Goal: Task Accomplishment & Management: Manage account settings

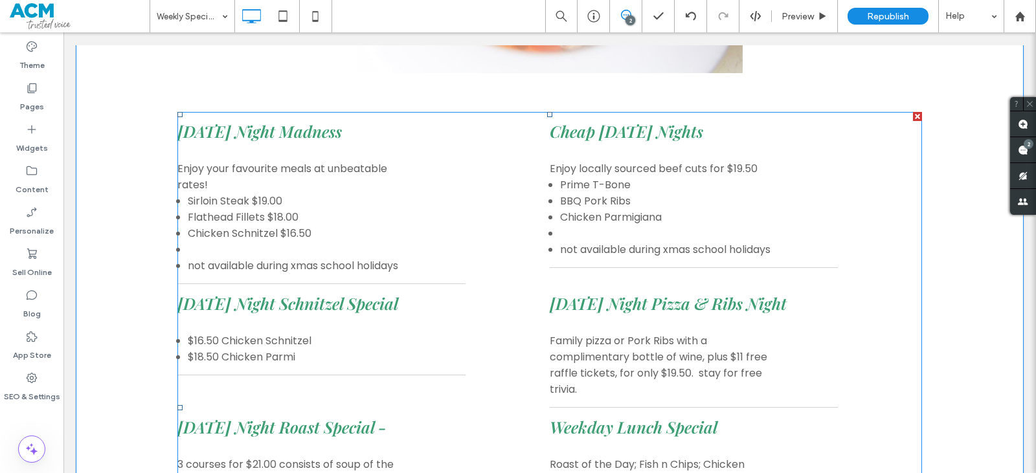
scroll to position [1036, 0]
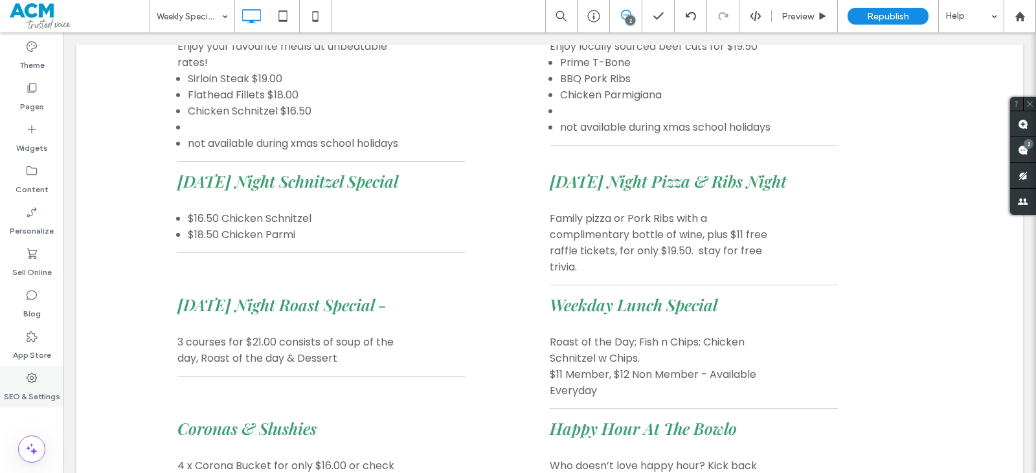
click at [43, 379] on div "SEO & Settings" at bounding box center [31, 386] width 63 height 41
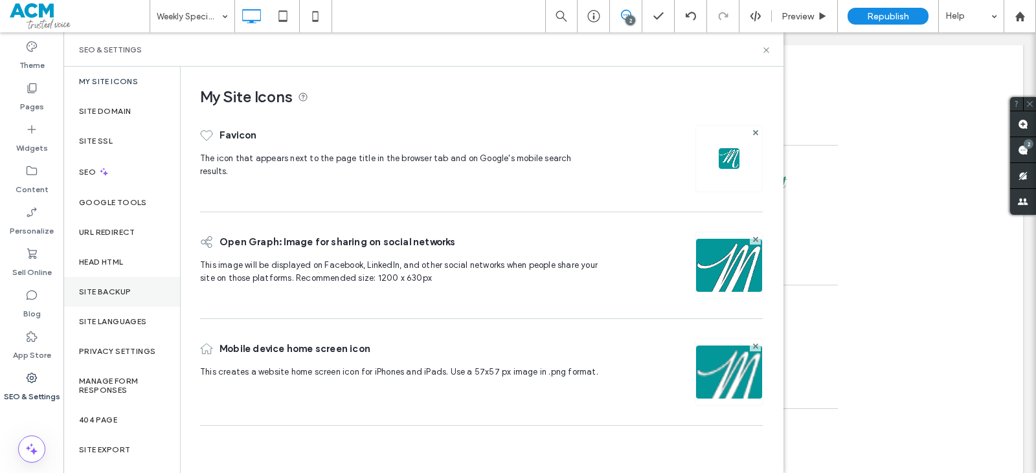
click at [138, 285] on div "Site Backup" at bounding box center [121, 292] width 117 height 30
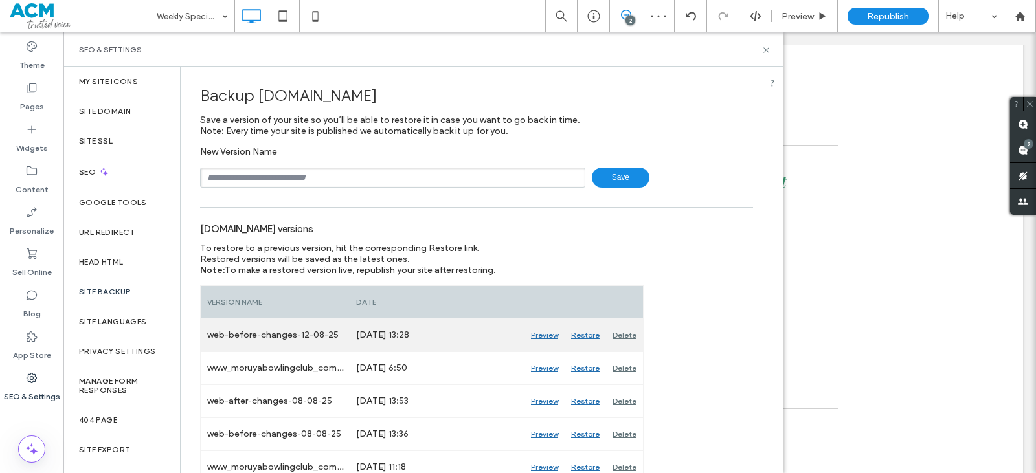
click at [551, 333] on div "Preview" at bounding box center [544, 335] width 40 height 32
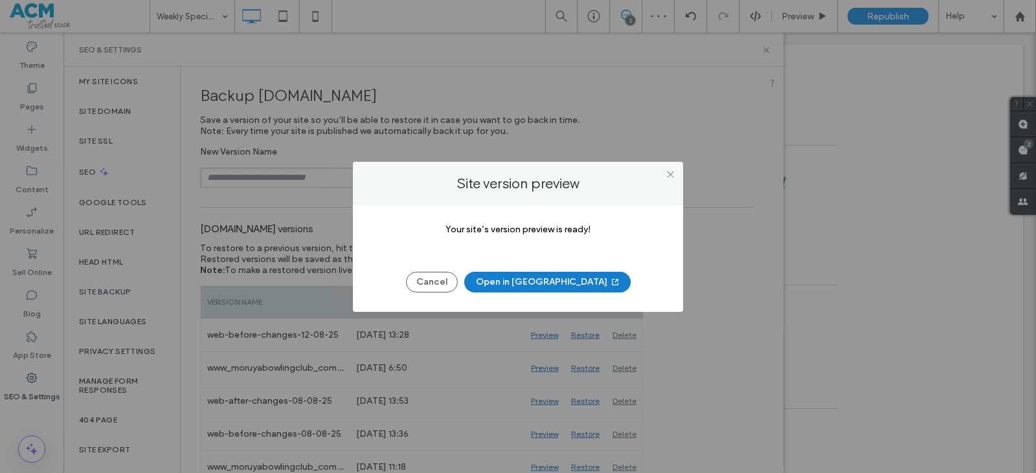
click at [523, 282] on button "Open in [GEOGRAPHIC_DATA]" at bounding box center [547, 282] width 166 height 21
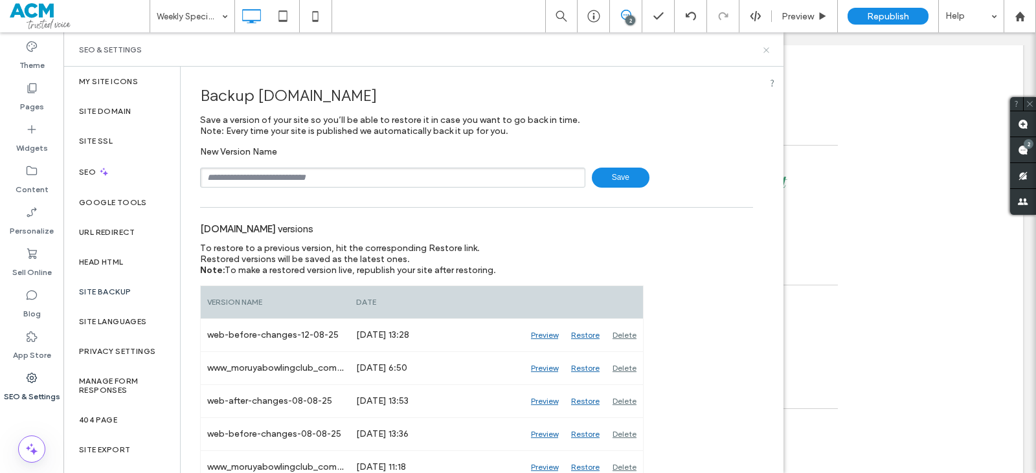
drag, startPoint x: 705, startPoint y: 21, endPoint x: 768, endPoint y: 52, distance: 70.9
click at [768, 52] on icon at bounding box center [766, 50] width 10 height 10
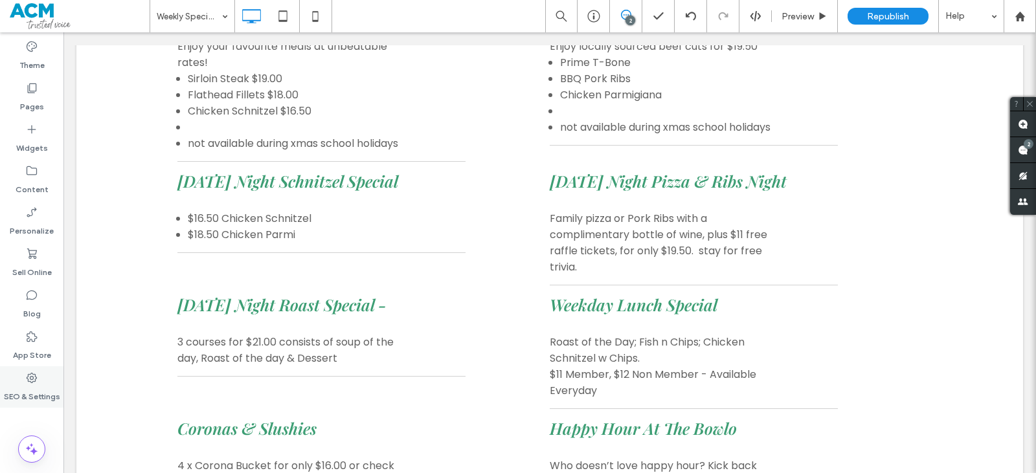
click at [7, 385] on label "SEO & Settings" at bounding box center [32, 394] width 56 height 18
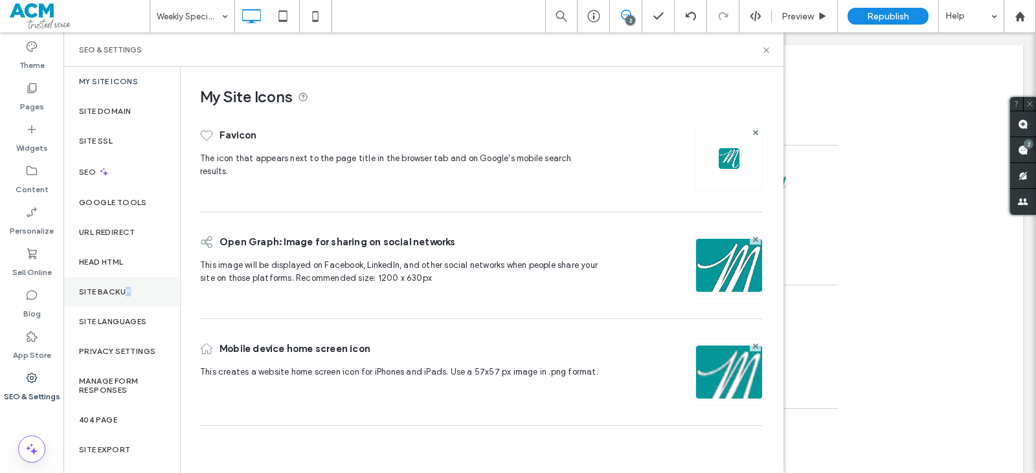
click at [124, 303] on div "Site Backup" at bounding box center [121, 292] width 117 height 30
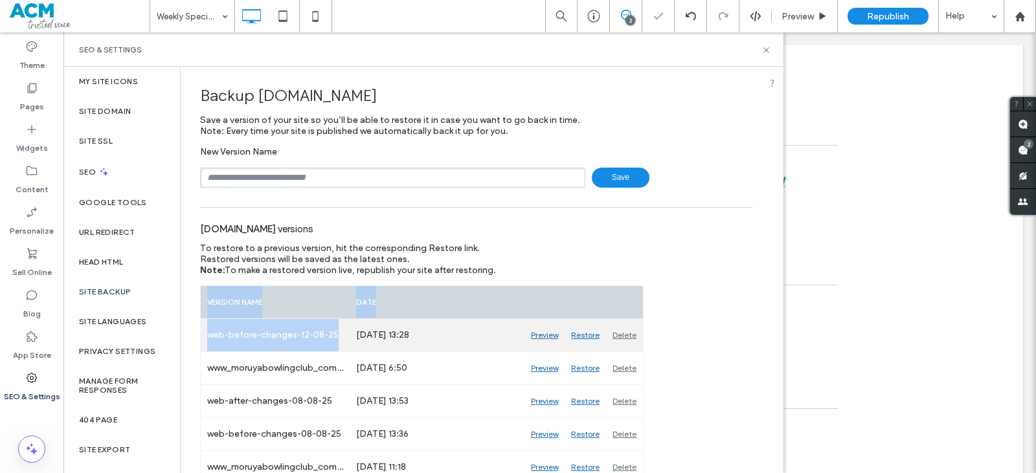
drag, startPoint x: 203, startPoint y: 339, endPoint x: 341, endPoint y: 328, distance: 138.4
click at [341, 327] on div "web-before-changes-12-08-25" at bounding box center [275, 335] width 149 height 32
click at [341, 328] on div "web-before-changes-12-08-25" at bounding box center [275, 335] width 149 height 32
click at [339, 330] on div "web-before-changes-12-08-25" at bounding box center [275, 335] width 149 height 32
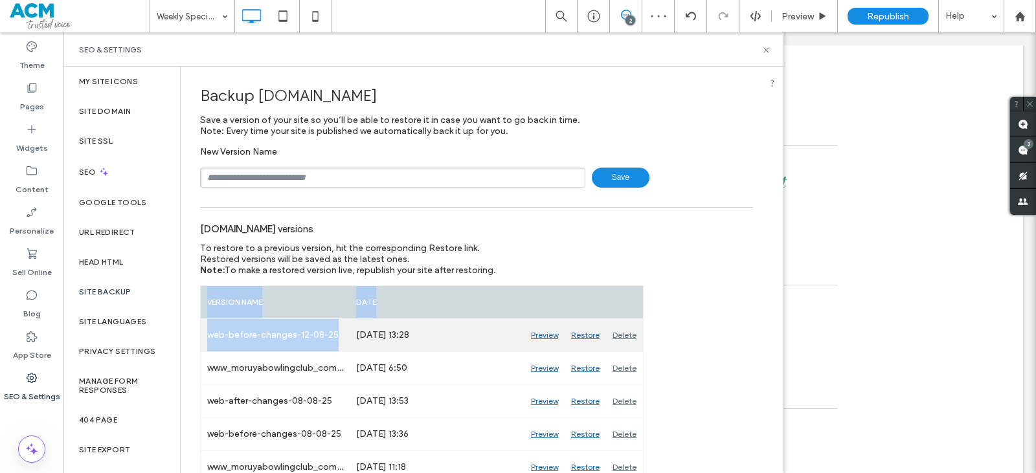
click at [333, 330] on div "web-before-changes-12-08-25" at bounding box center [275, 335] width 149 height 32
drag, startPoint x: 341, startPoint y: 332, endPoint x: 208, endPoint y: 339, distance: 132.9
click at [208, 339] on div "web-before-changes-12-08-25" at bounding box center [275, 335] width 149 height 32
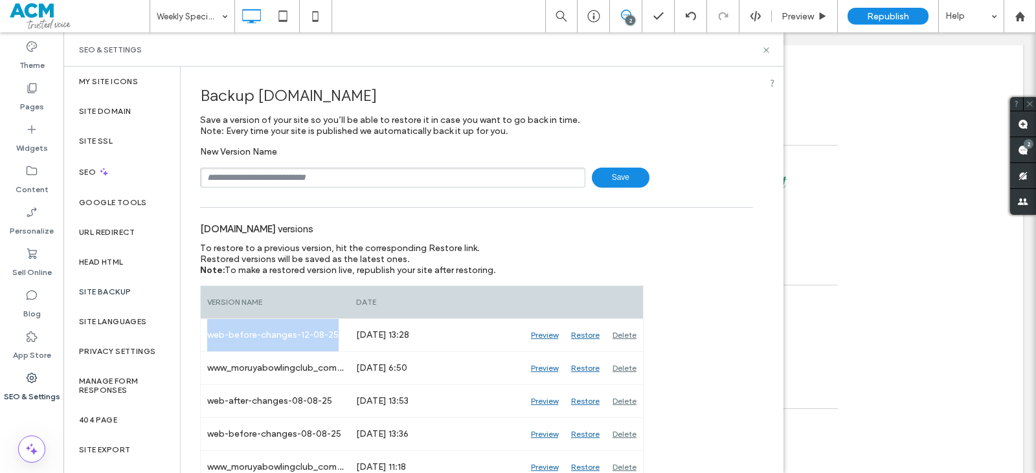
copy div "web-before-changes-12-08-25"
click at [302, 164] on div "New Version Name Save" at bounding box center [476, 166] width 553 height 41
click at [305, 170] on input "text" at bounding box center [392, 178] width 385 height 20
paste input "**********"
click at [320, 177] on input "**********" at bounding box center [392, 178] width 385 height 20
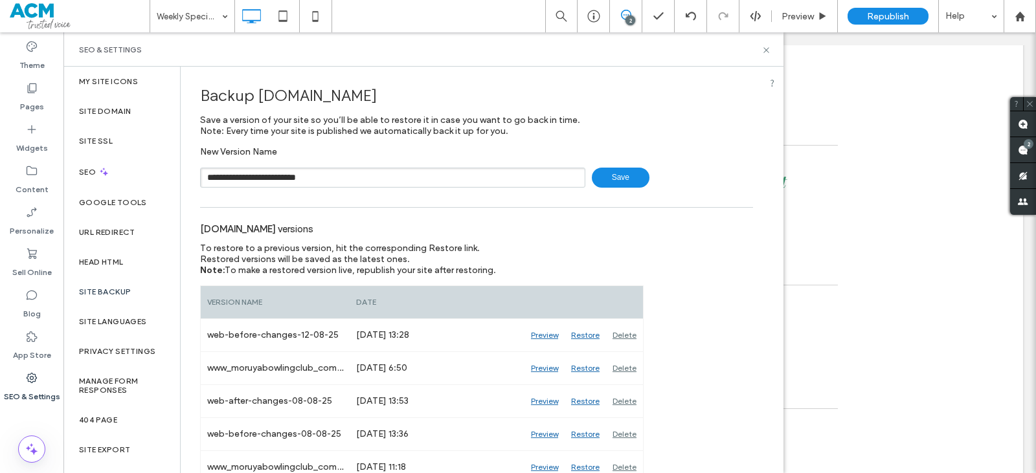
click at [309, 177] on input "**********" at bounding box center [392, 178] width 385 height 20
drag, startPoint x: 258, startPoint y: 176, endPoint x: 230, endPoint y: 182, distance: 28.4
click at [230, 181] on input "**********" at bounding box center [392, 178] width 385 height 20
type input "**********"
click at [620, 171] on span "Save" at bounding box center [621, 178] width 58 height 20
